Goal: Browse casually: Explore the website without a specific task or goal

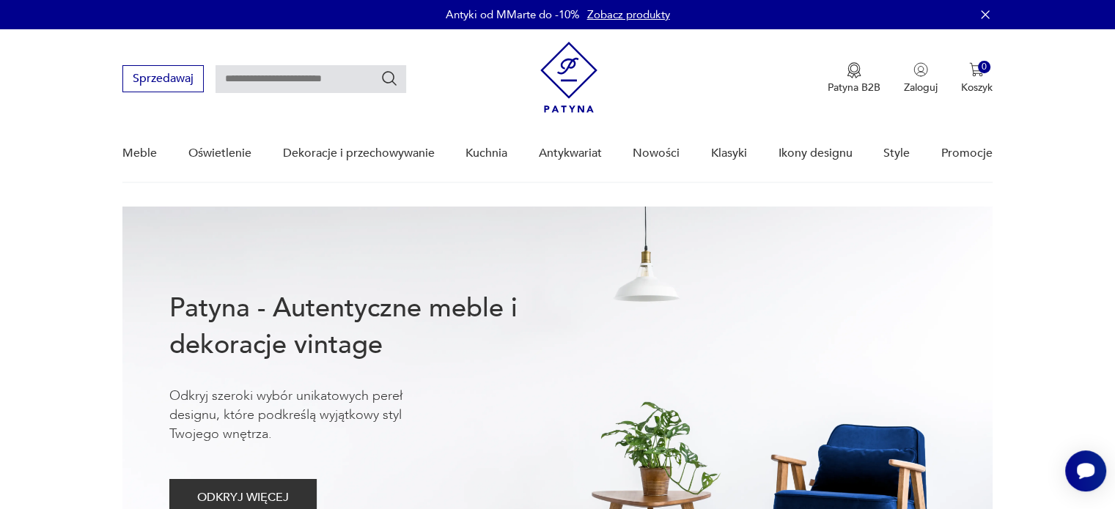
click at [680, 152] on div "Meble Oświetlenie Dekoracje i przechowywanie Kuchnia Antykwariat Nowości Klasyk…" at bounding box center [556, 153] width 869 height 56
click at [654, 146] on link "Nowości" at bounding box center [656, 153] width 47 height 56
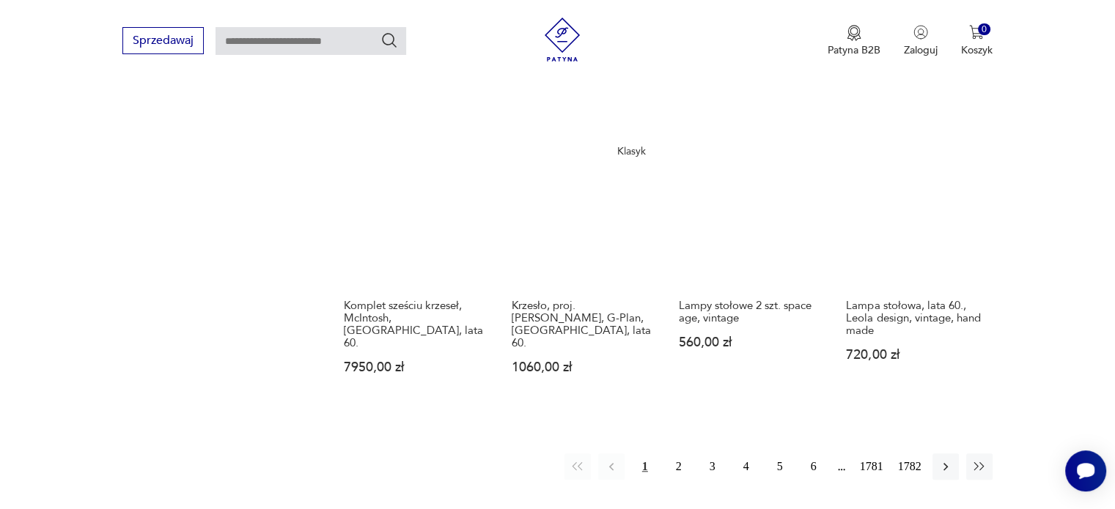
scroll to position [1185, 0]
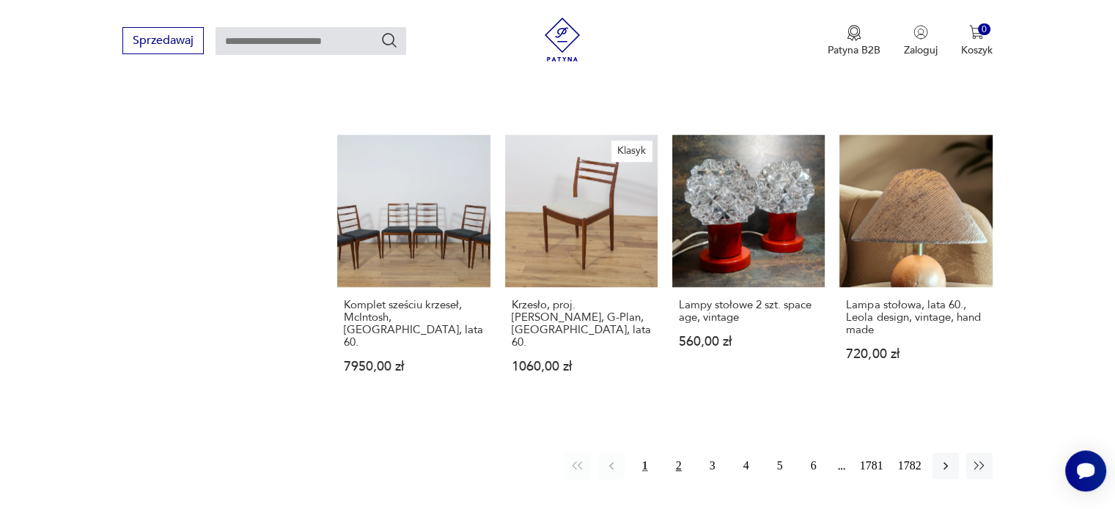
click at [683, 453] on button "2" at bounding box center [679, 466] width 26 height 26
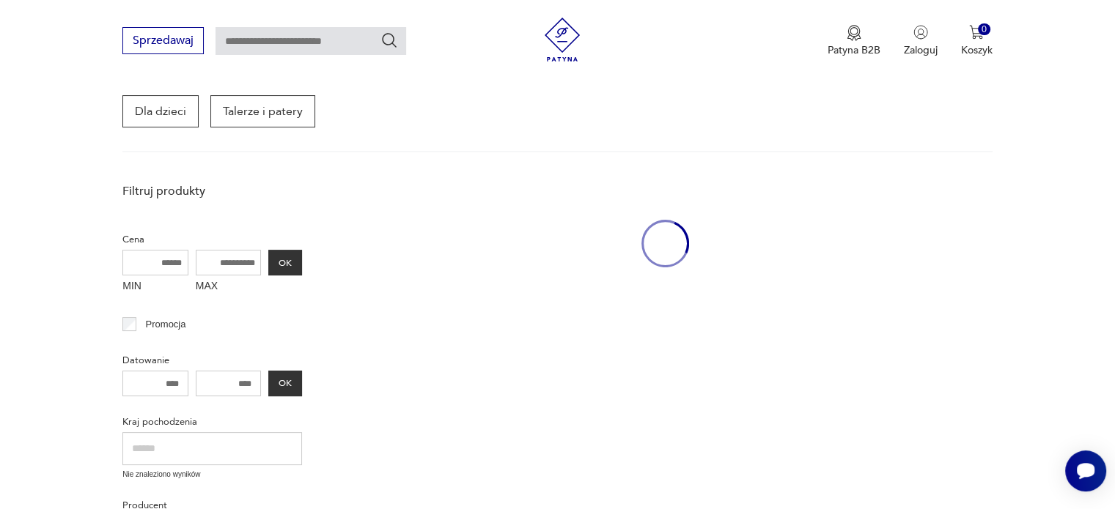
scroll to position [189, 0]
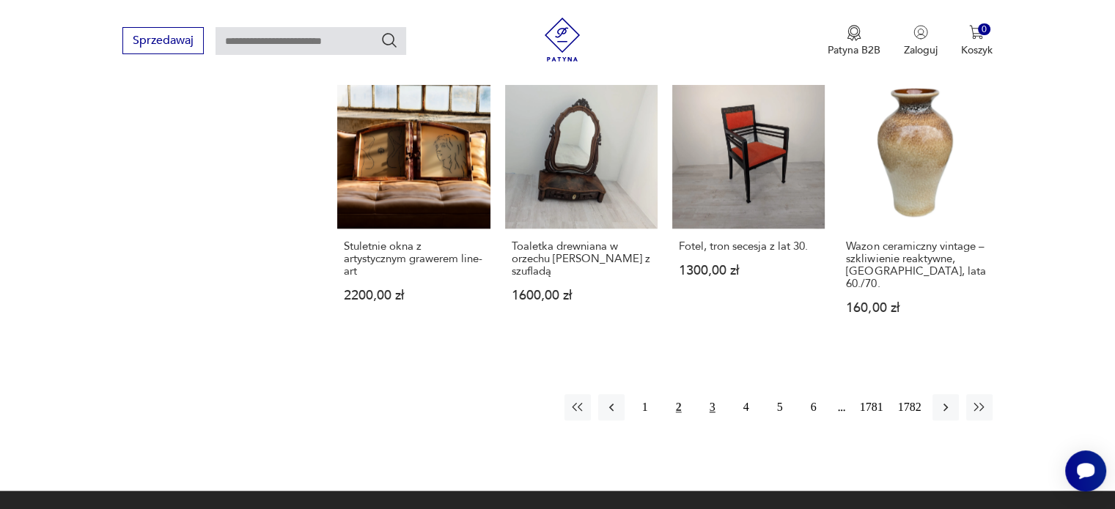
click at [715, 394] on button "3" at bounding box center [712, 407] width 26 height 26
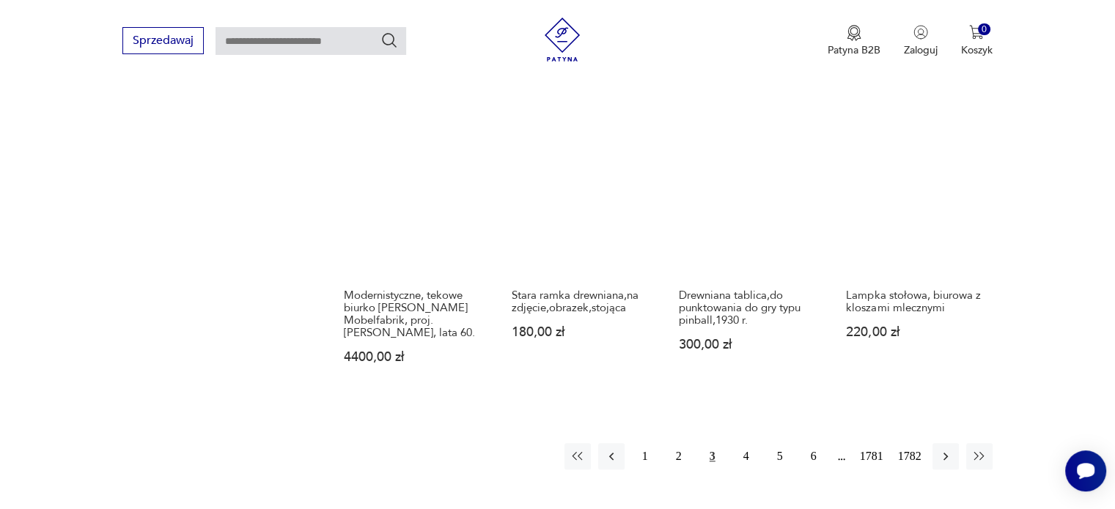
scroll to position [1195, 0]
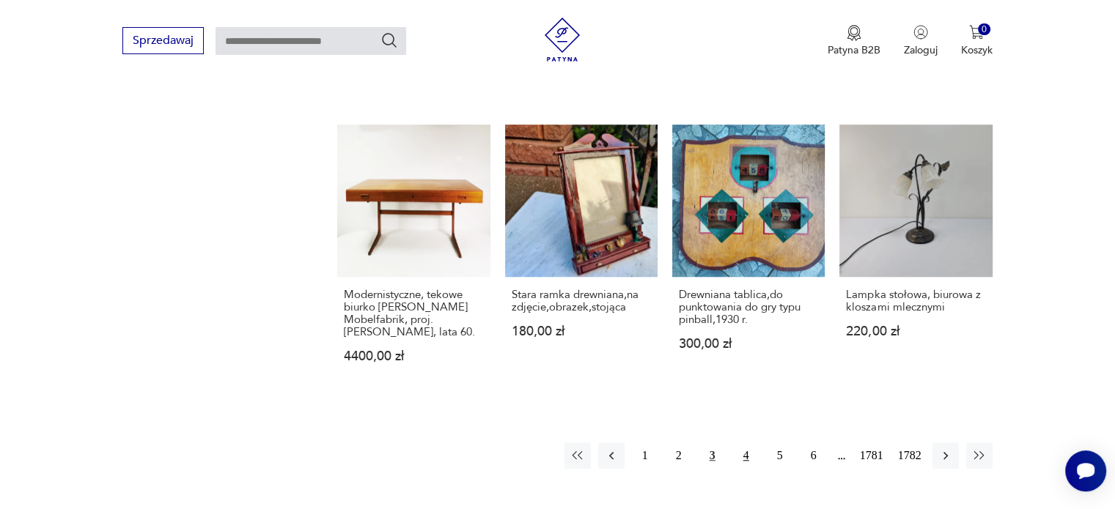
click at [747, 443] on button "4" at bounding box center [746, 456] width 26 height 26
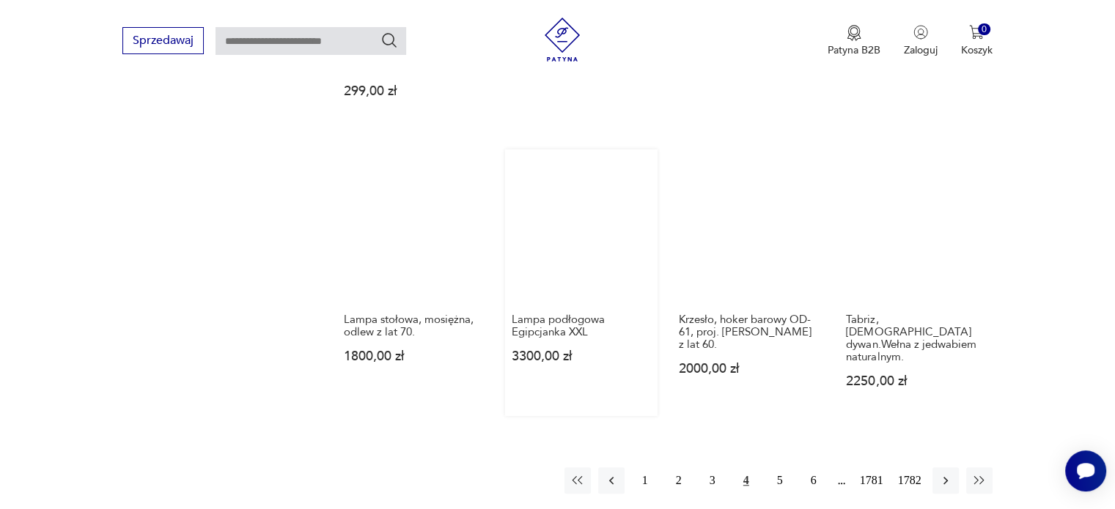
scroll to position [1153, 0]
